Goal: Task Accomplishment & Management: Use online tool/utility

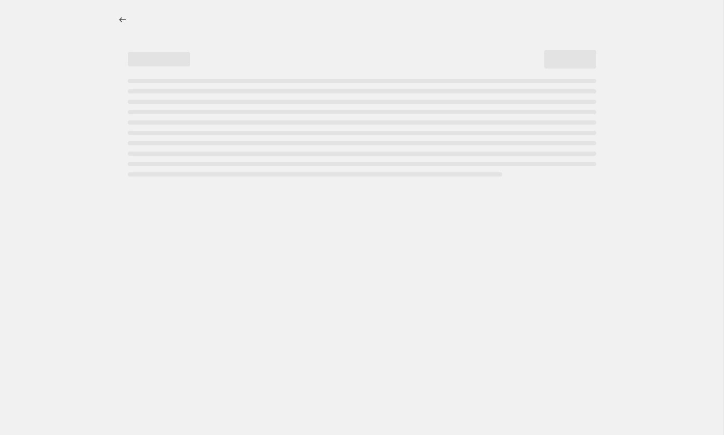
select select "percentage"
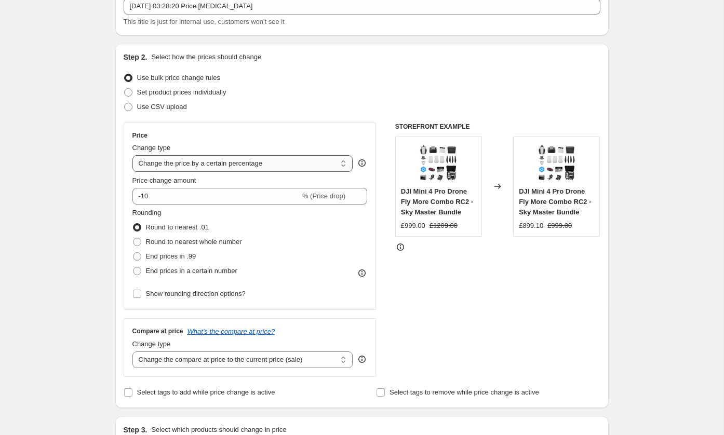
scroll to position [96, 0]
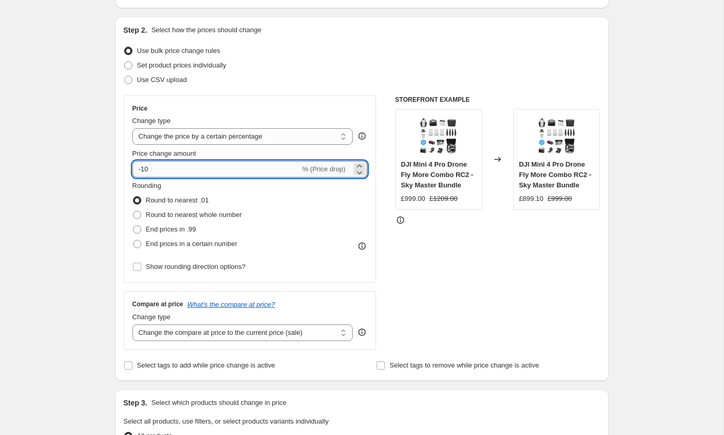
click at [244, 171] on input "-10" at bounding box center [216, 169] width 168 height 17
type input "-1"
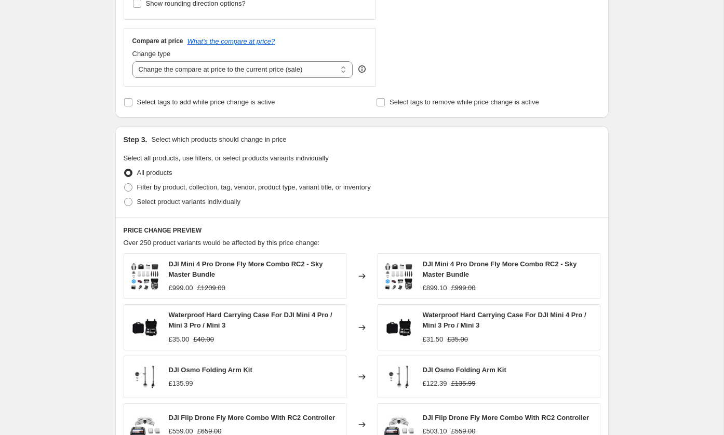
scroll to position [194, 0]
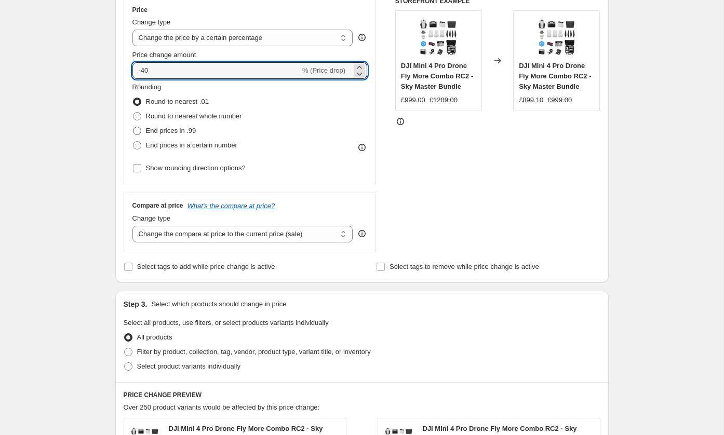
type input "-40"
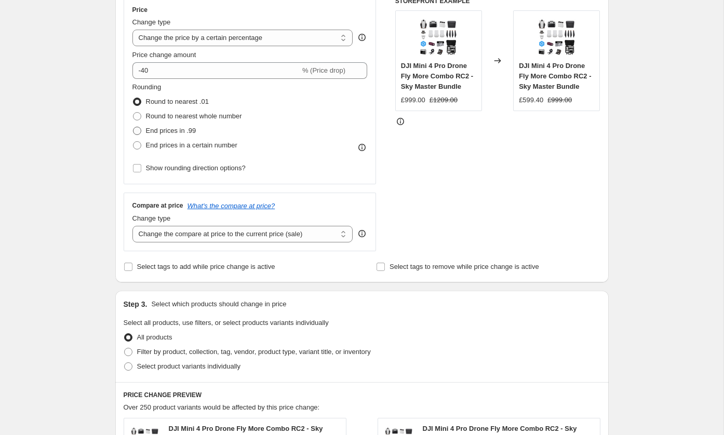
click at [176, 126] on span "End prices in .99" at bounding box center [171, 131] width 50 height 10
click at [134, 127] on input "End prices in .99" at bounding box center [133, 127] width 1 height 1
radio input "true"
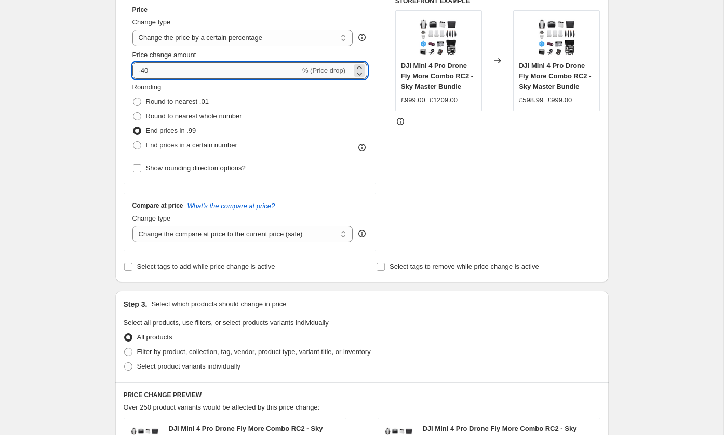
click at [176, 62] on input "-40" at bounding box center [216, 70] width 168 height 17
click at [176, 66] on input "-40" at bounding box center [216, 70] width 168 height 17
click at [361, 102] on div "Rounding Round to nearest .01 Round to nearest whole number End prices in .99 E…" at bounding box center [249, 117] width 235 height 71
click at [279, 78] on input "-45" at bounding box center [216, 70] width 168 height 17
type input "-4"
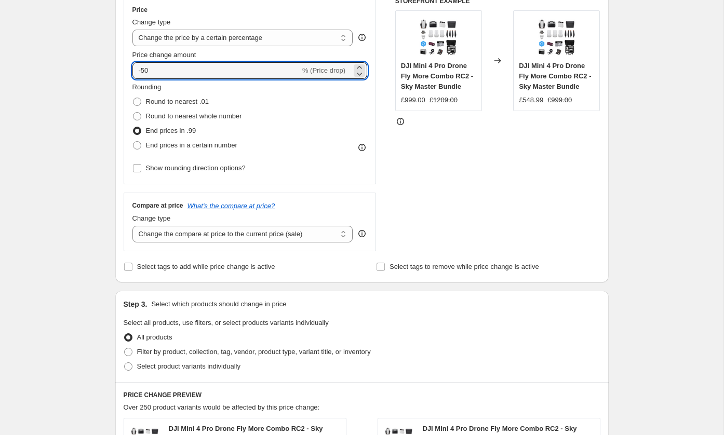
type input "-50"
click at [357, 90] on div "Rounding Round to nearest .01 Round to nearest whole number End prices in .99 E…" at bounding box center [249, 117] width 235 height 71
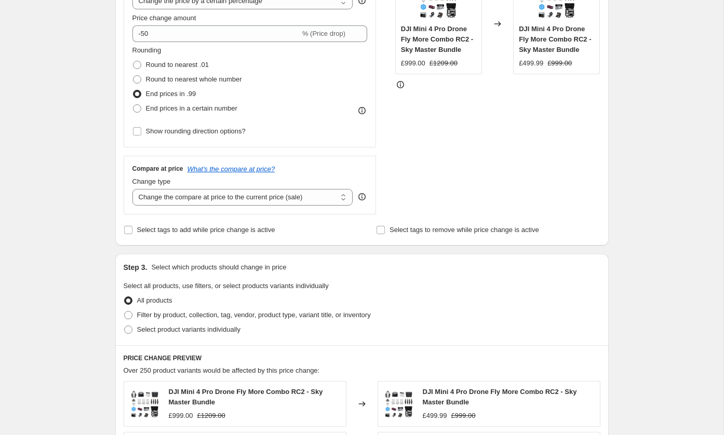
scroll to position [606, 0]
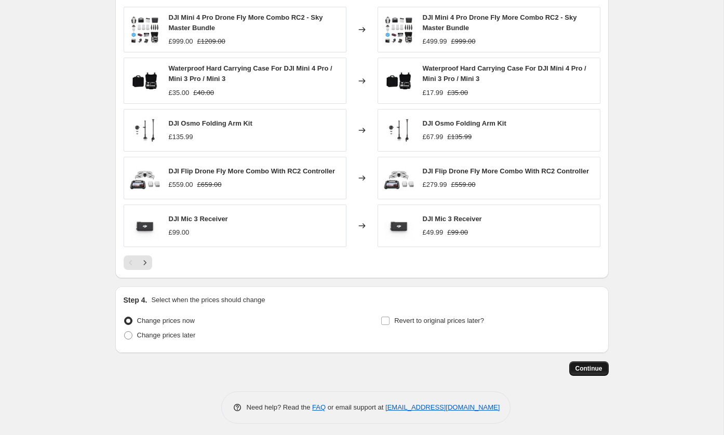
click at [578, 368] on span "Continue" at bounding box center [589, 369] width 27 height 8
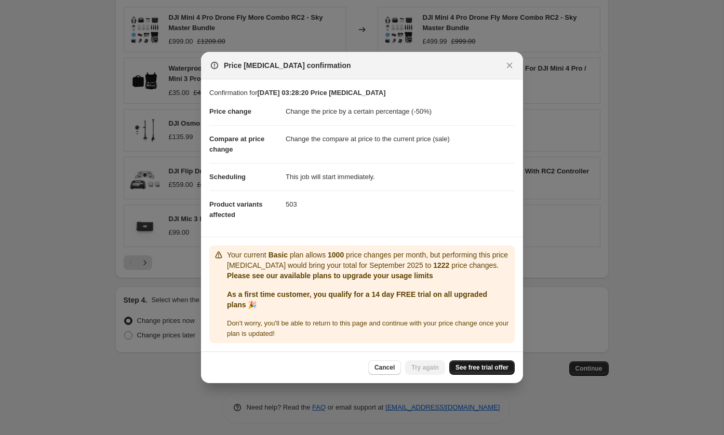
click at [488, 369] on span "See free trial offer" at bounding box center [482, 368] width 53 height 8
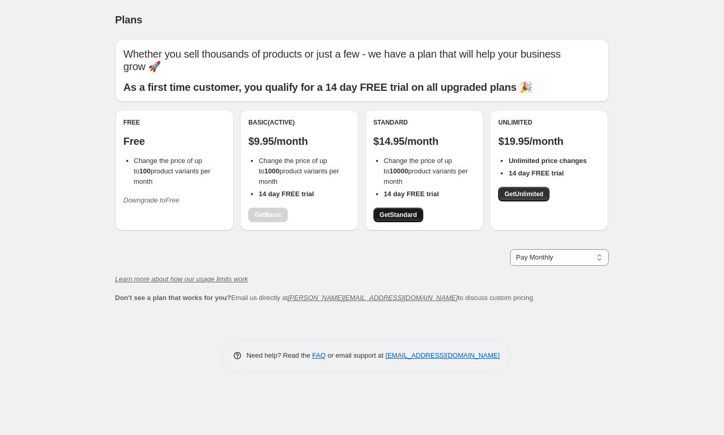
click at [399, 208] on link "Get Standard" at bounding box center [399, 215] width 50 height 15
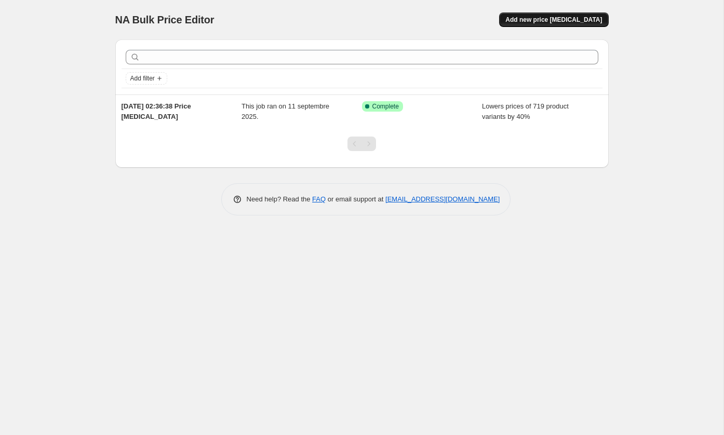
click at [591, 12] on button "Add new price [MEDICAL_DATA]" at bounding box center [553, 19] width 109 height 15
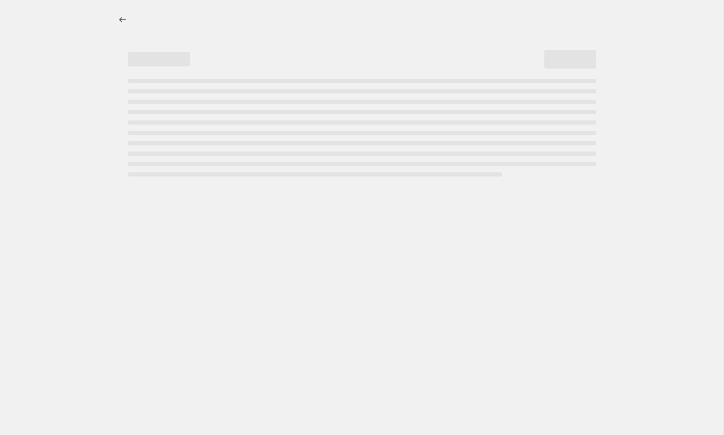
select select "percentage"
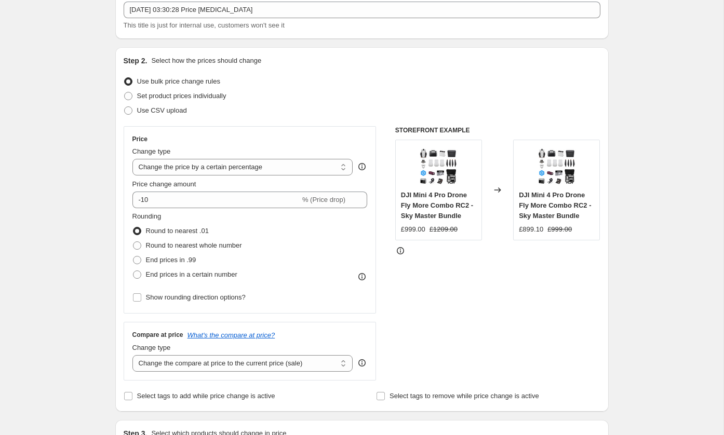
scroll to position [32, 0]
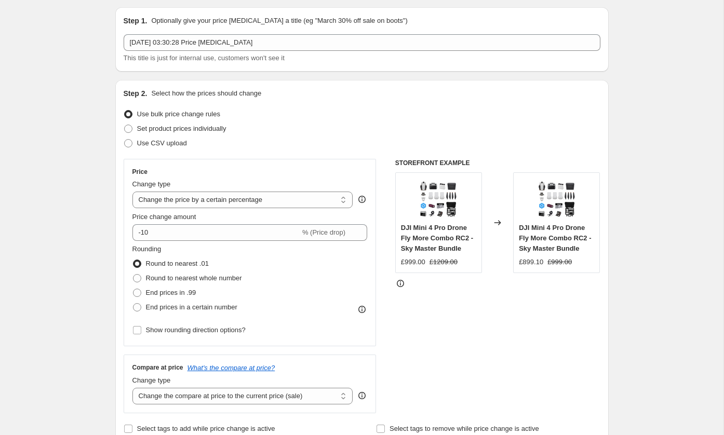
click at [205, 241] on div "Price Change type Change the price to a certain amount Change the price by a ce…" at bounding box center [249, 253] width 235 height 170
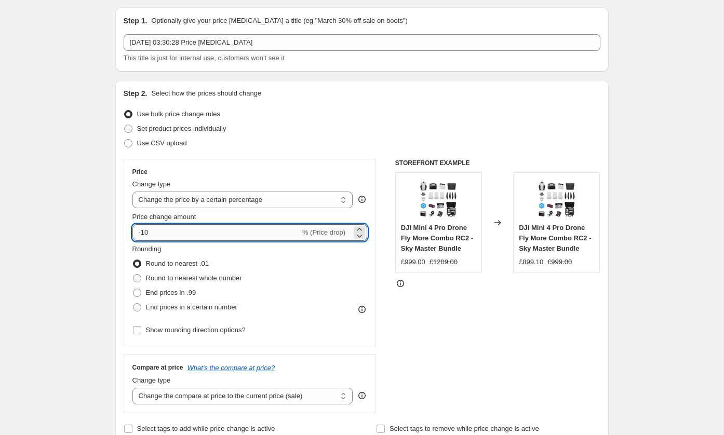
click at [205, 230] on input "-10" at bounding box center [216, 232] width 168 height 17
type input "-1"
type input "-50"
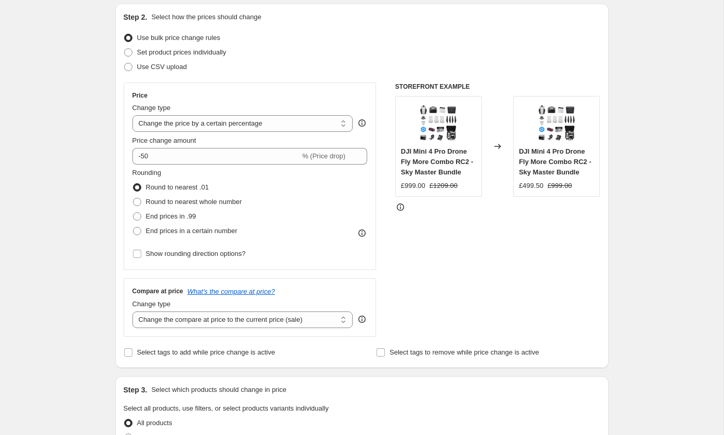
scroll to position [1, 0]
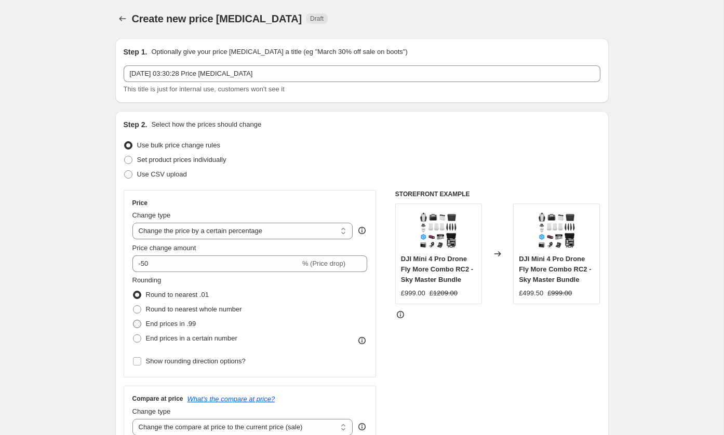
click at [182, 328] on span "End prices in .99" at bounding box center [171, 324] width 50 height 10
click at [134, 321] on input "End prices in .99" at bounding box center [133, 320] width 1 height 1
radio input "true"
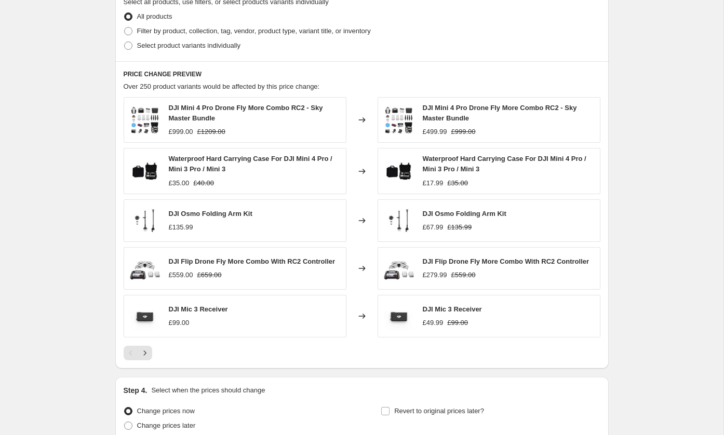
scroll to position [606, 0]
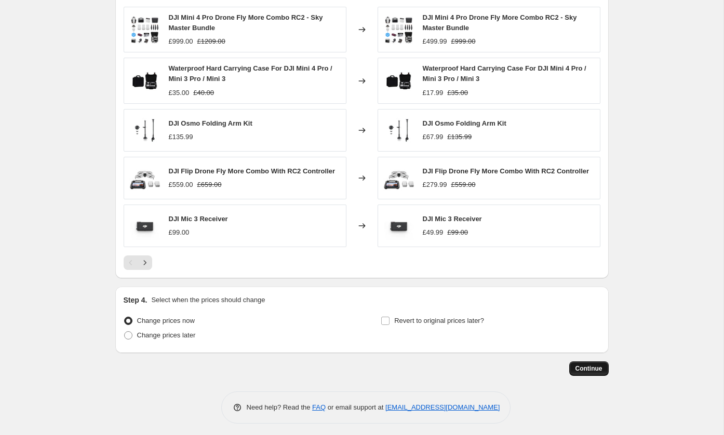
click at [579, 365] on span "Continue" at bounding box center [589, 369] width 27 height 8
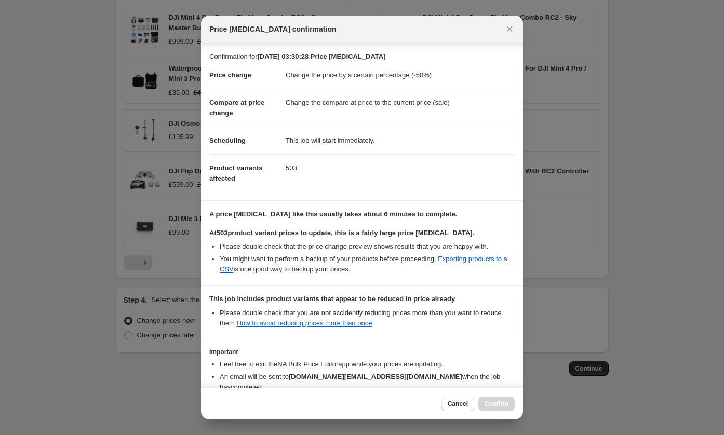
scroll to position [57, 0]
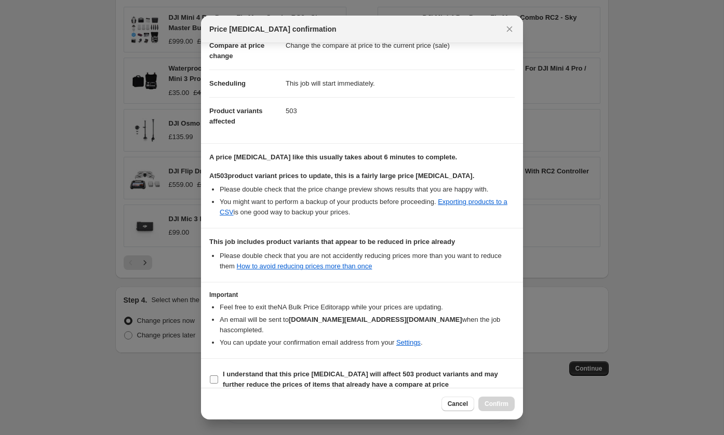
click at [226, 369] on span "I understand that this price [MEDICAL_DATA] will affect 503 product variants an…" at bounding box center [369, 379] width 292 height 21
click at [218, 376] on input "I understand that this price [MEDICAL_DATA] will affect 503 product variants an…" at bounding box center [214, 380] width 8 height 8
checkbox input "true"
click at [485, 406] on span "Confirm" at bounding box center [497, 404] width 24 height 8
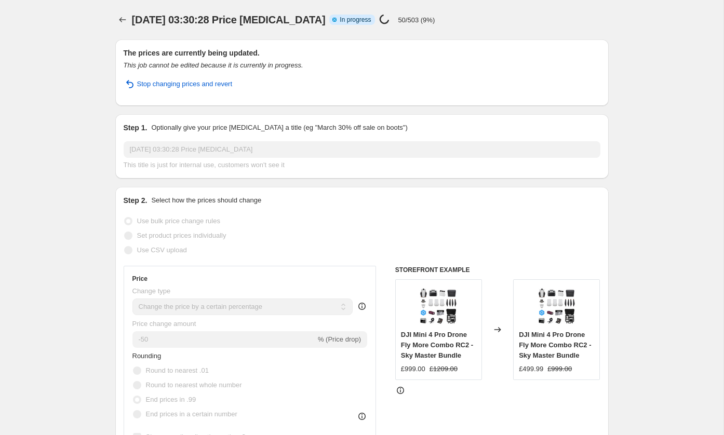
click at [421, 20] on p "50/503 (9%)" at bounding box center [416, 20] width 37 height 8
click at [475, 12] on div "[DATE] 03:30:28 Price [MEDICAL_DATA] Info Partially complete In progress Price …" at bounding box center [327, 19] width 390 height 15
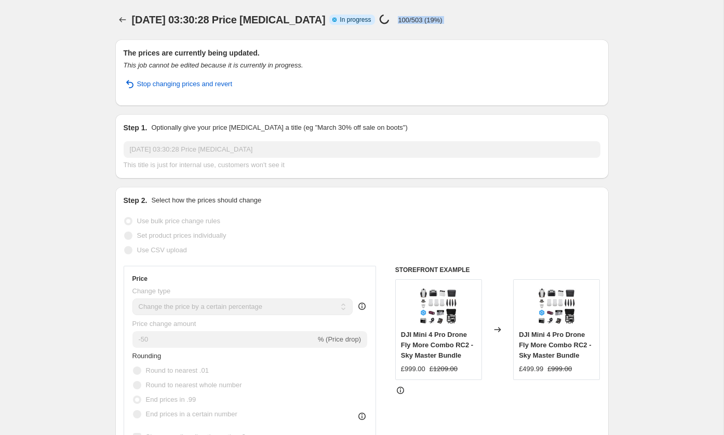
click at [475, 12] on div "[DATE] 03:30:28 Price [MEDICAL_DATA] Info Partially complete In progress Price …" at bounding box center [327, 19] width 390 height 15
click at [456, 18] on div "[DATE] 03:30:28 Price [MEDICAL_DATA] Info Partially complete In progress Price …" at bounding box center [327, 19] width 390 height 15
drag, startPoint x: 418, startPoint y: 20, endPoint x: 436, endPoint y: 18, distance: 18.3
click at [436, 18] on div "[DATE] 03:30:28 Price [MEDICAL_DATA] Info Partially complete In progress Price …" at bounding box center [327, 19] width 390 height 15
drag, startPoint x: 436, startPoint y: 18, endPoint x: 414, endPoint y: 18, distance: 21.8
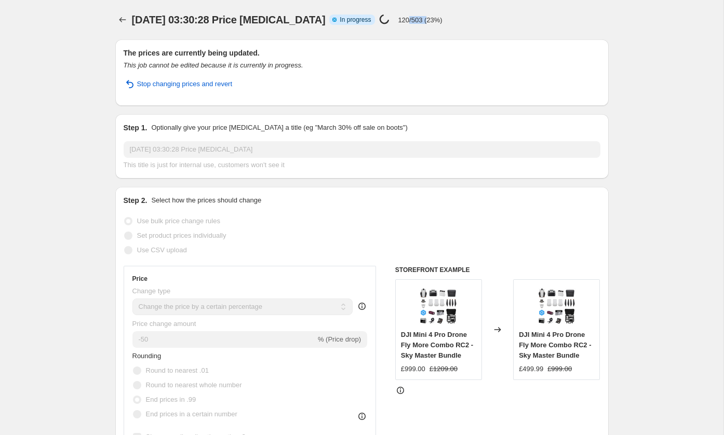
click at [414, 18] on p "120/503 (23%)" at bounding box center [420, 20] width 44 height 8
drag, startPoint x: 414, startPoint y: 18, endPoint x: 427, endPoint y: 16, distance: 13.2
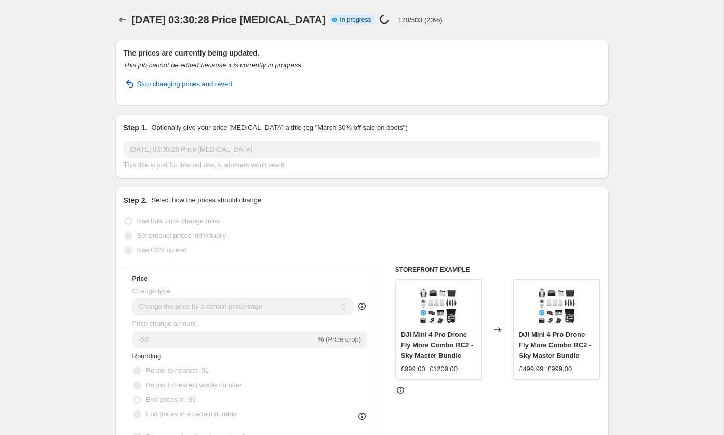
click at [418, 20] on p "120/503 (23%)" at bounding box center [420, 20] width 44 height 8
click at [500, 7] on div "[DATE] 03:30:28 Price [MEDICAL_DATA]. This page is ready [DATE] 03:30:28 Price …" at bounding box center [362, 19] width 494 height 39
click at [413, 19] on p "200/503 (39%)" at bounding box center [420, 20] width 44 height 8
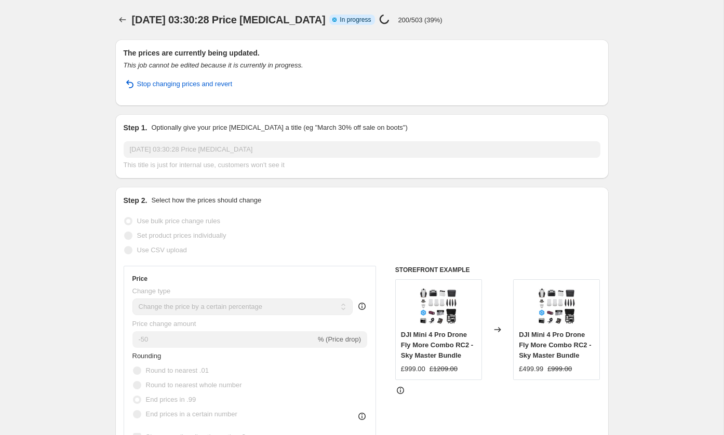
click at [413, 19] on p "200/503 (39%)" at bounding box center [420, 20] width 44 height 8
drag, startPoint x: 413, startPoint y: 19, endPoint x: 470, endPoint y: 16, distance: 56.7
click at [470, 16] on div "[DATE] 03:30:28 Price [MEDICAL_DATA] Info Partially complete In progress Price …" at bounding box center [327, 19] width 390 height 15
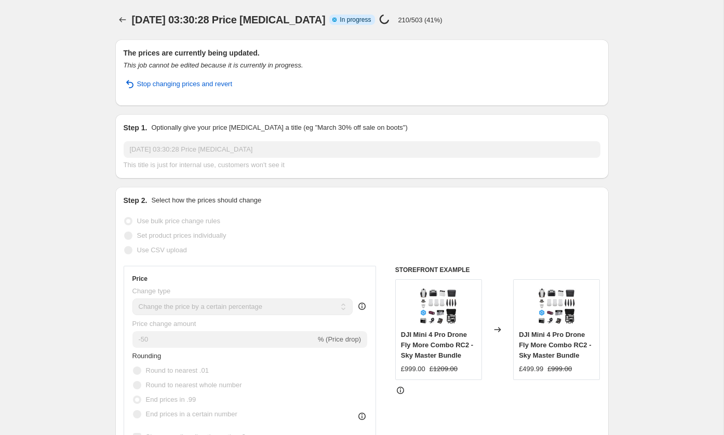
drag, startPoint x: 395, startPoint y: 17, endPoint x: 403, endPoint y: 17, distance: 7.8
click at [403, 17] on div "Price [MEDICAL_DATA] in progress... 210/503 (41%)" at bounding box center [410, 20] width 63 height 12
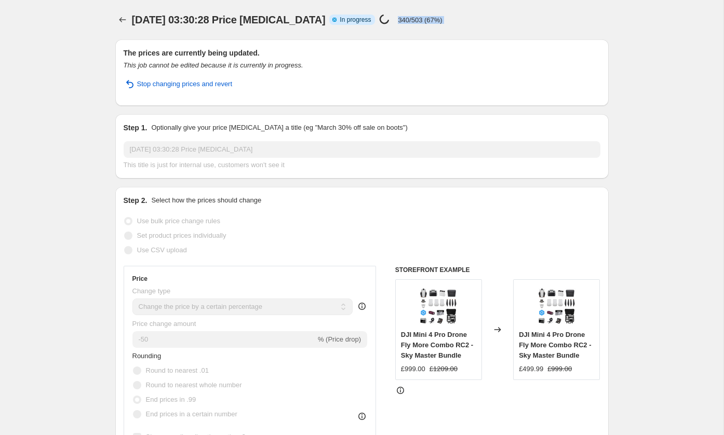
click at [419, 4] on div "[DATE] 03:30:28 Price [MEDICAL_DATA]. This page is ready [DATE] 03:30:28 Price …" at bounding box center [362, 19] width 494 height 39
click at [424, 19] on p "460/503 (91%)" at bounding box center [420, 20] width 44 height 8
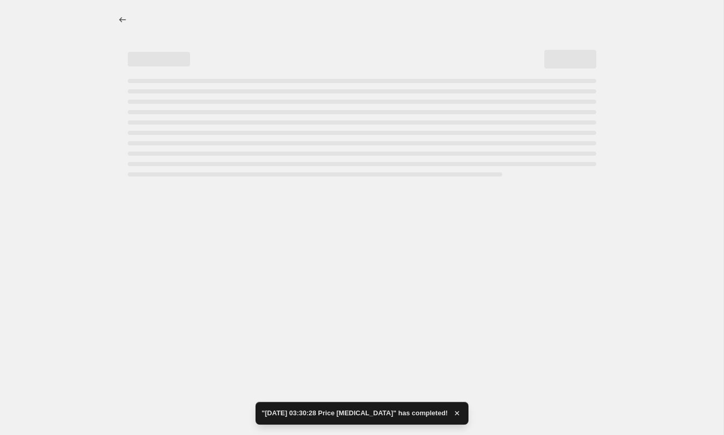
select select "percentage"
